Goal: Find contact information: Find contact information

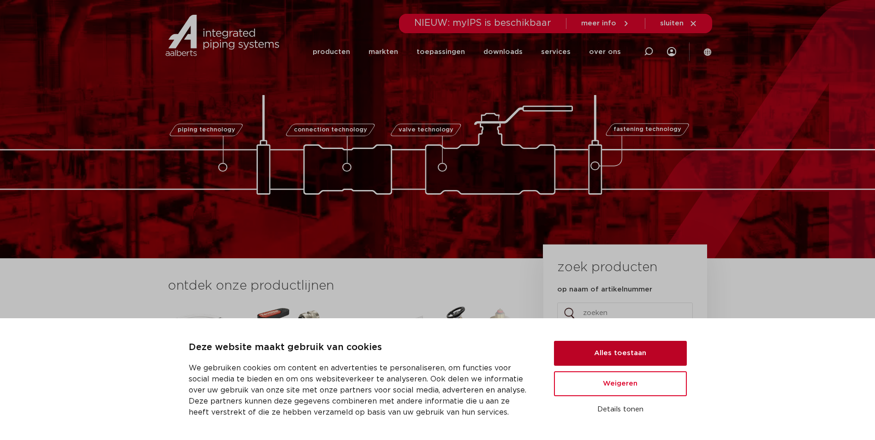
drag, startPoint x: 629, startPoint y: 354, endPoint x: 657, endPoint y: 361, distance: 29.0
click at [629, 354] on button "Alles toestaan" at bounding box center [620, 353] width 133 height 25
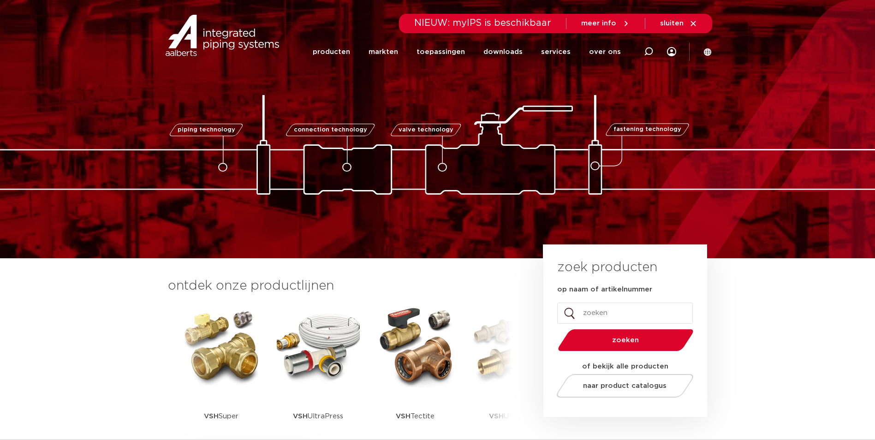
click at [424, 365] on img at bounding box center [415, 345] width 83 height 83
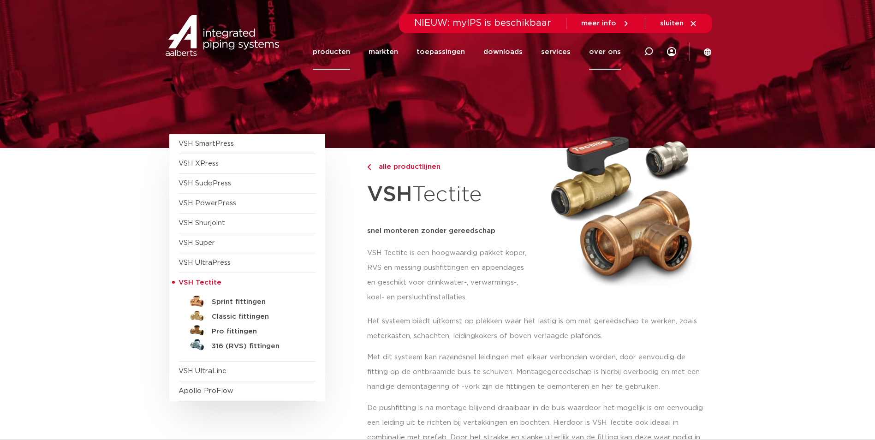
click at [598, 50] on link "over ons" at bounding box center [605, 52] width 32 height 36
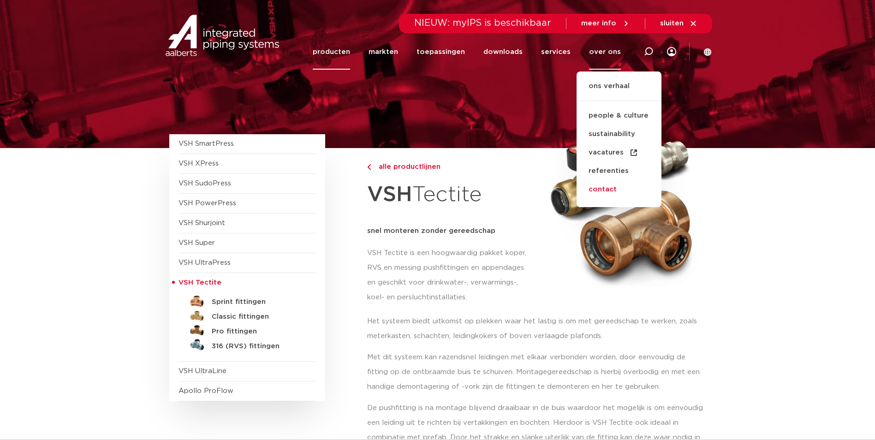
click at [602, 189] on link "contact" at bounding box center [619, 189] width 85 height 18
